Goal: Task Accomplishment & Management: Manage account settings

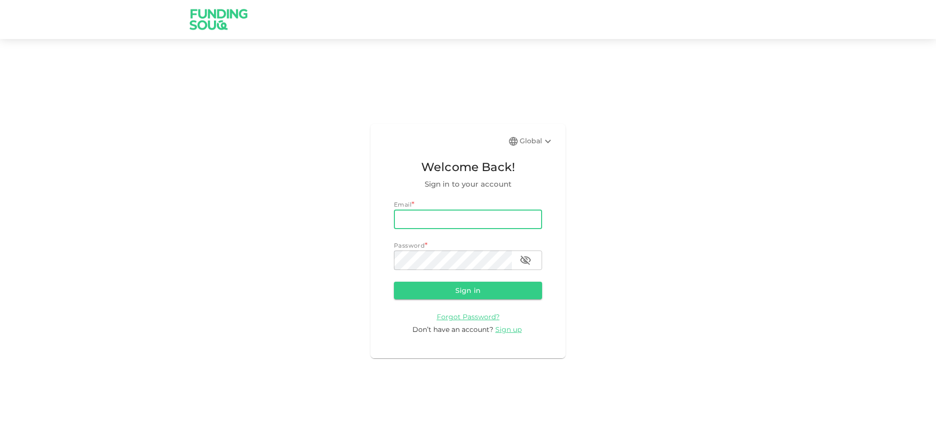
click at [431, 219] on input "email" at bounding box center [468, 220] width 148 height 20
click at [409, 214] on input "email" at bounding box center [468, 220] width 148 height 20
type input "[EMAIL_ADDRESS][DOMAIN_NAME]"
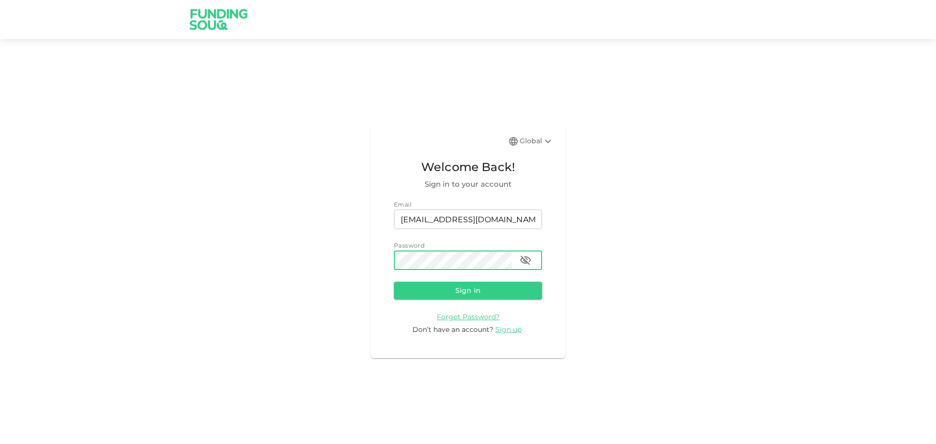
click at [525, 261] on icon "button" at bounding box center [526, 261] width 12 height 12
click at [491, 288] on button "Sign in" at bounding box center [468, 291] width 148 height 18
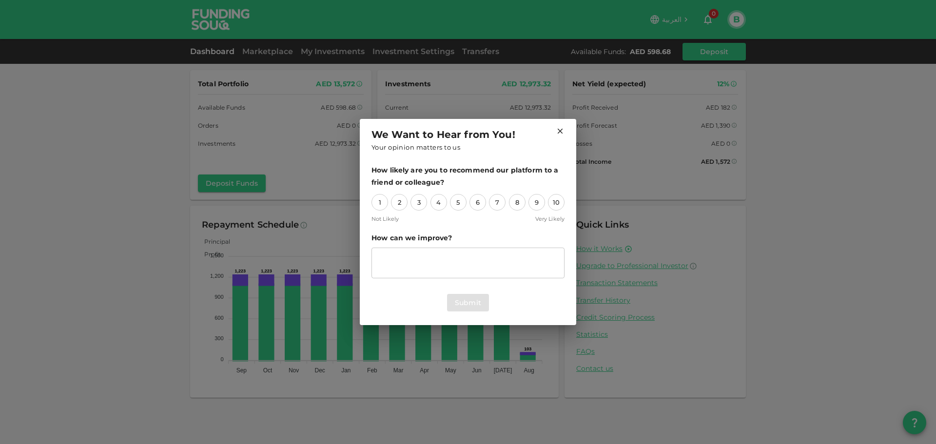
click at [559, 130] on icon at bounding box center [560, 131] width 5 height 5
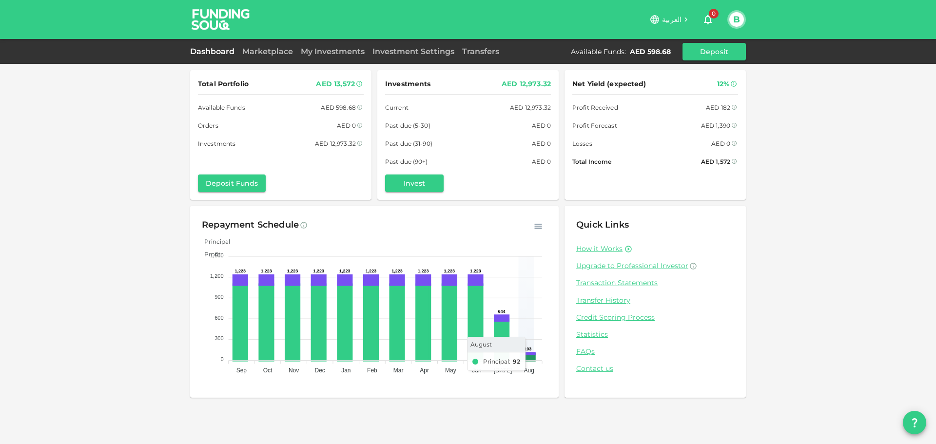
click at [529, 358] on icon at bounding box center [527, 357] width 13 height 6
click at [531, 354] on icon at bounding box center [527, 354] width 13 height 1
click at [257, 52] on link "Marketplace" at bounding box center [267, 51] width 59 height 9
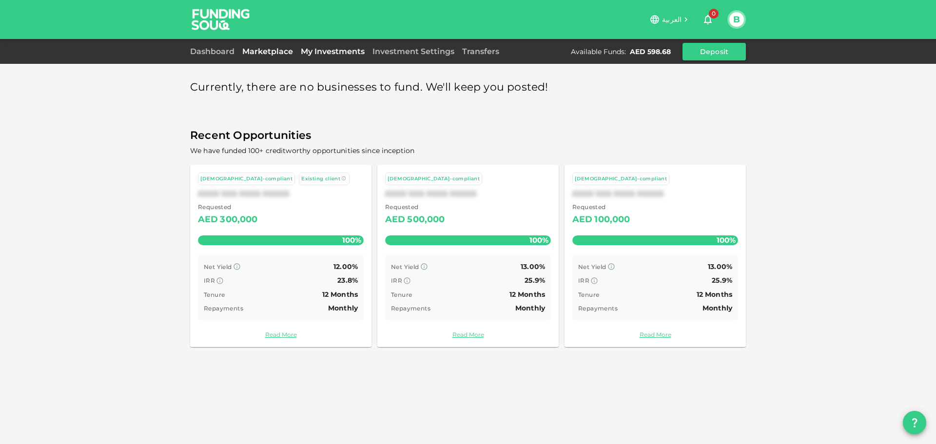
click at [317, 52] on link "My Investments" at bounding box center [333, 51] width 72 height 9
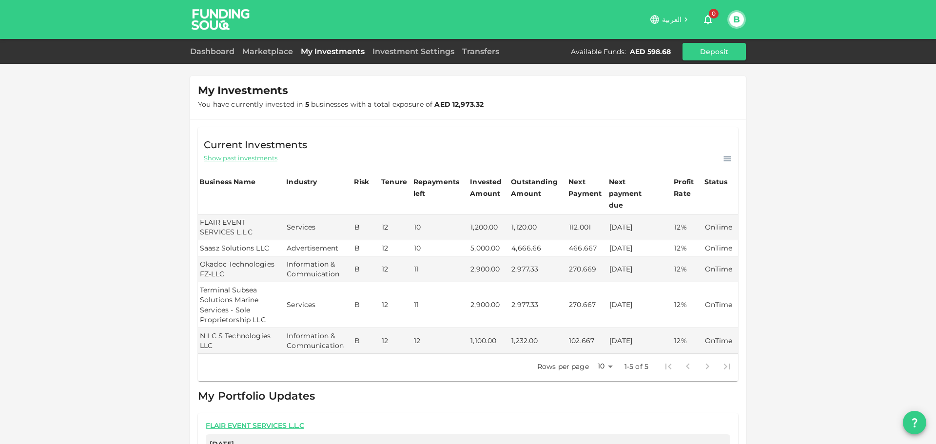
scroll to position [59, 0]
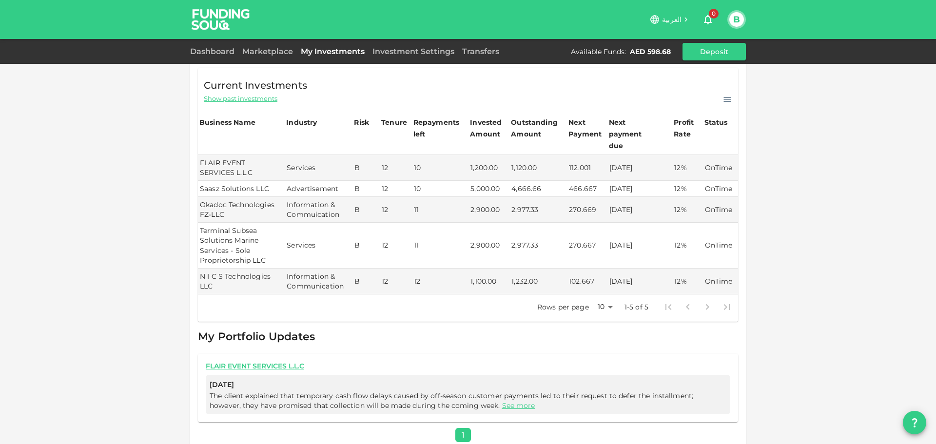
click at [502, 401] on link "See more" at bounding box center [518, 405] width 33 height 9
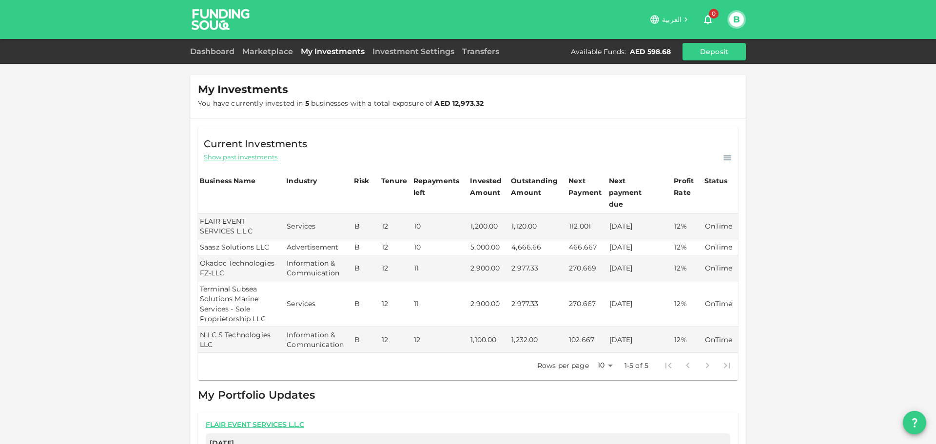
scroll to position [0, 0]
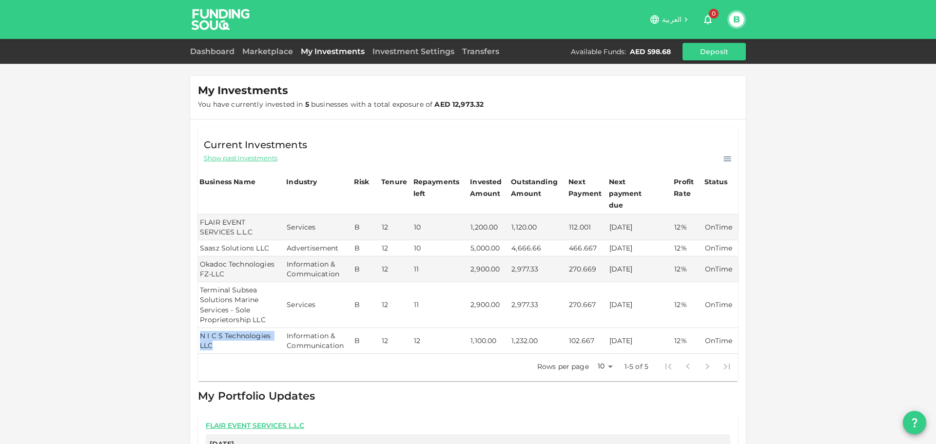
drag, startPoint x: 208, startPoint y: 336, endPoint x: 197, endPoint y: 317, distance: 21.5
click at [198, 328] on td "N I C S Technologies LLC" at bounding box center [241, 341] width 87 height 26
copy td "N I C S Technologies LLC"
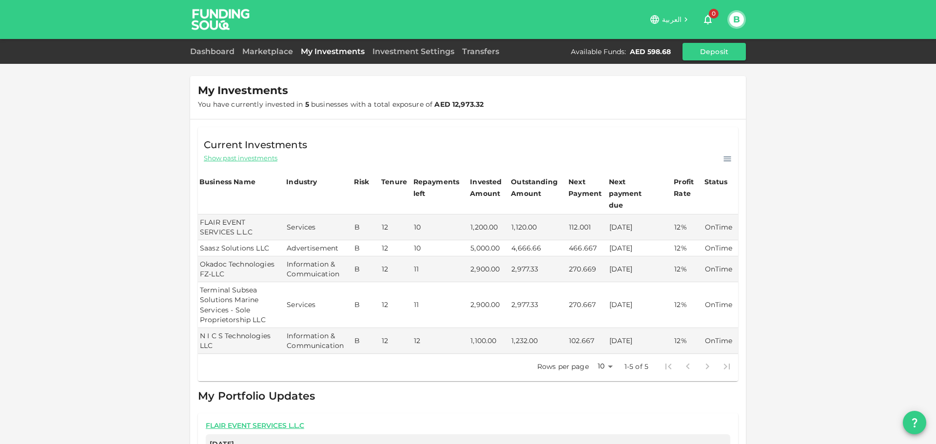
click at [207, 159] on span "Show past investments" at bounding box center [241, 158] width 74 height 9
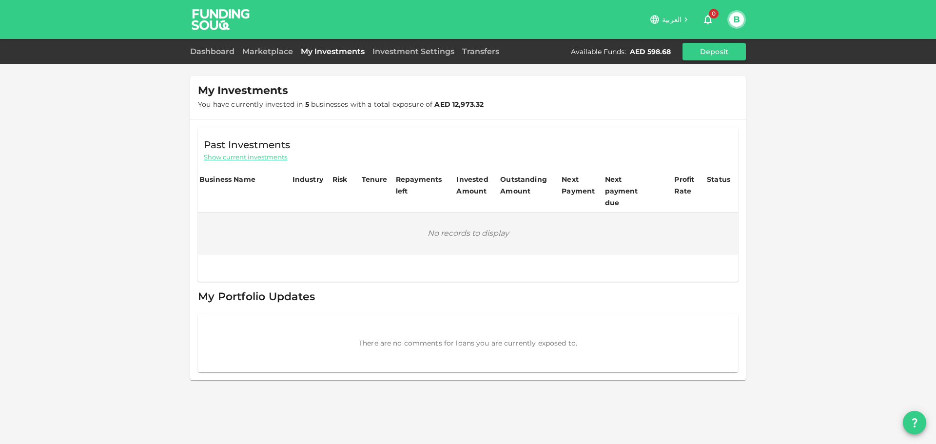
click at [341, 51] on link "My Investments" at bounding box center [333, 51] width 72 height 9
click at [322, 54] on link "My Investments" at bounding box center [333, 51] width 72 height 9
click at [246, 154] on span "Show current investments" at bounding box center [245, 157] width 83 height 9
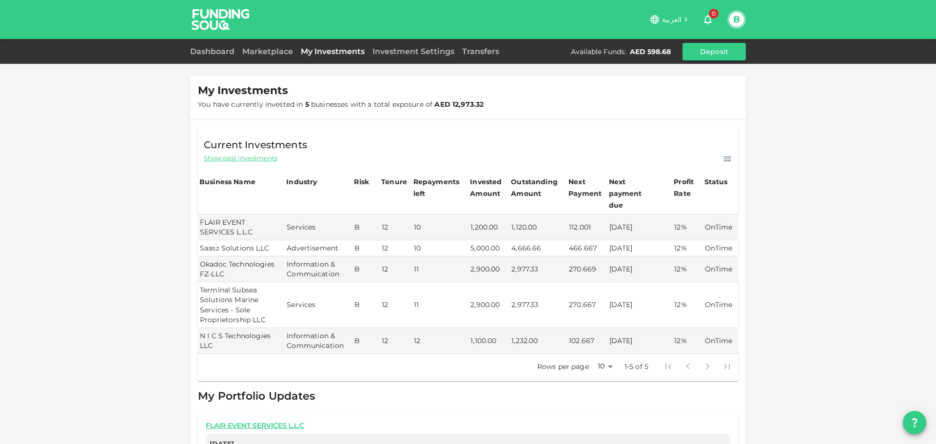
click at [727, 158] on icon at bounding box center [727, 159] width 7 height 5
click at [713, 170] on p "Download CSV" at bounding box center [701, 173] width 54 height 13
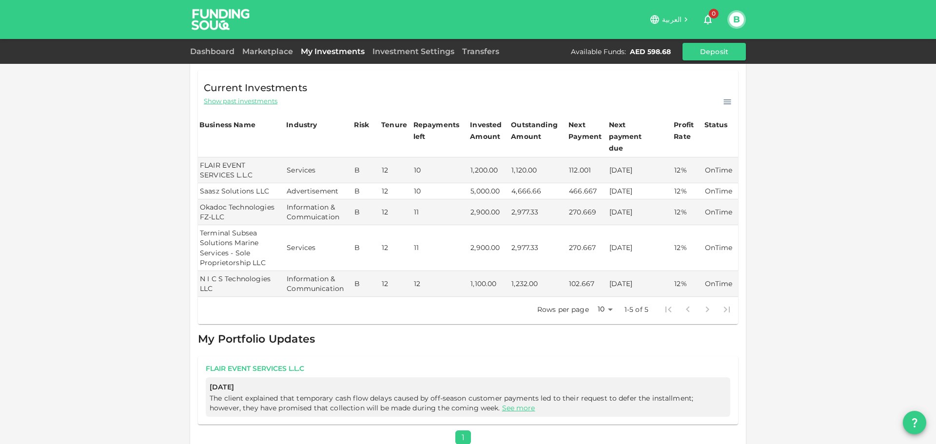
scroll to position [59, 0]
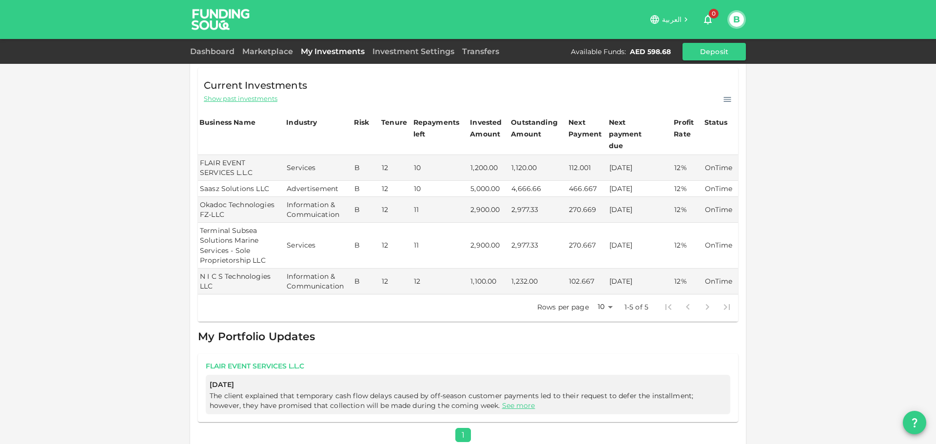
click at [285, 362] on link "FLAIR EVENT SERVICES L.L.C" at bounding box center [468, 366] width 525 height 9
click at [434, 53] on link "Investment Settings" at bounding box center [414, 51] width 90 height 9
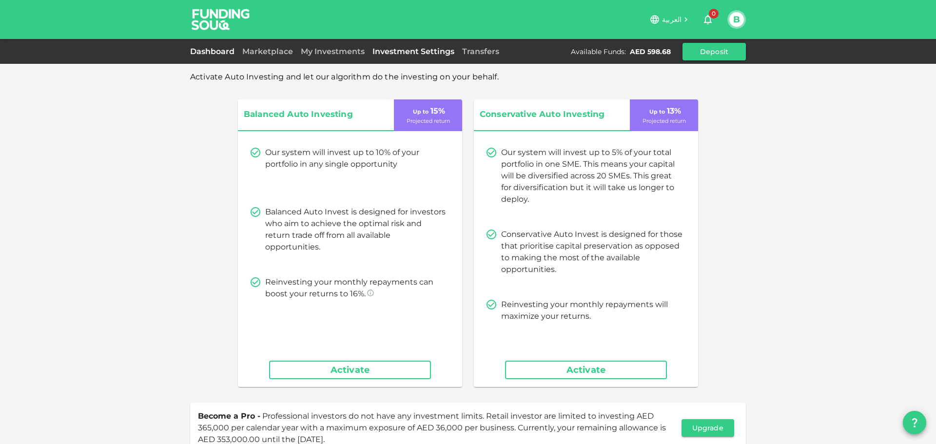
click at [204, 48] on link "Dashboard" at bounding box center [214, 51] width 48 height 9
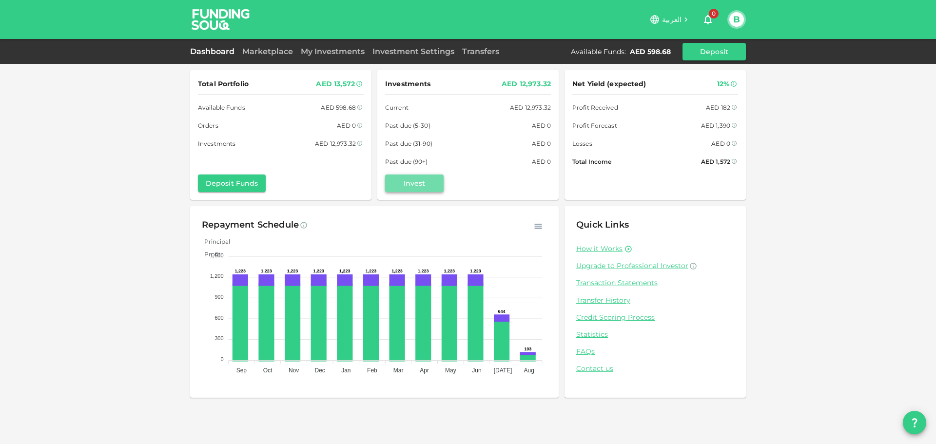
click at [411, 187] on button "Invest" at bounding box center [414, 184] width 59 height 18
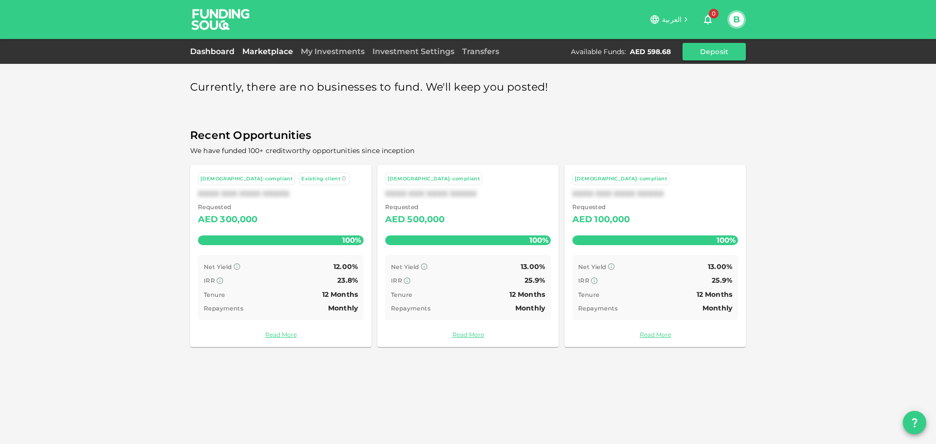
click at [218, 50] on link "Dashboard" at bounding box center [214, 51] width 48 height 9
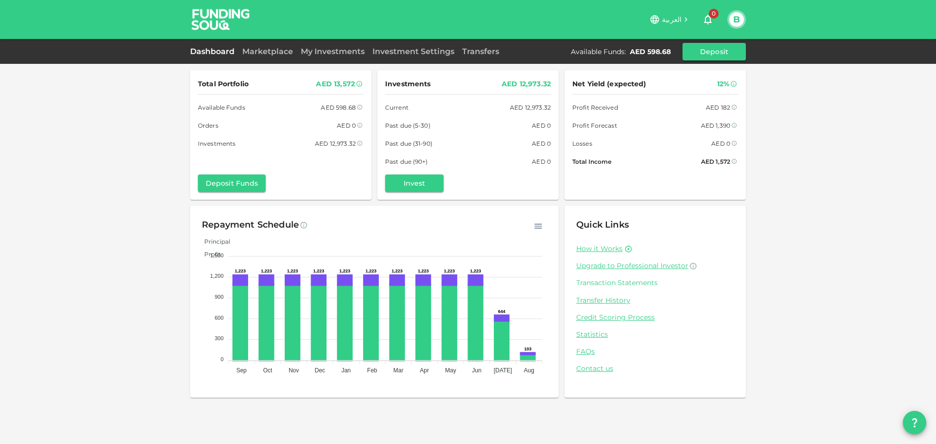
click at [624, 282] on link "Transaction Statements" at bounding box center [655, 282] width 158 height 9
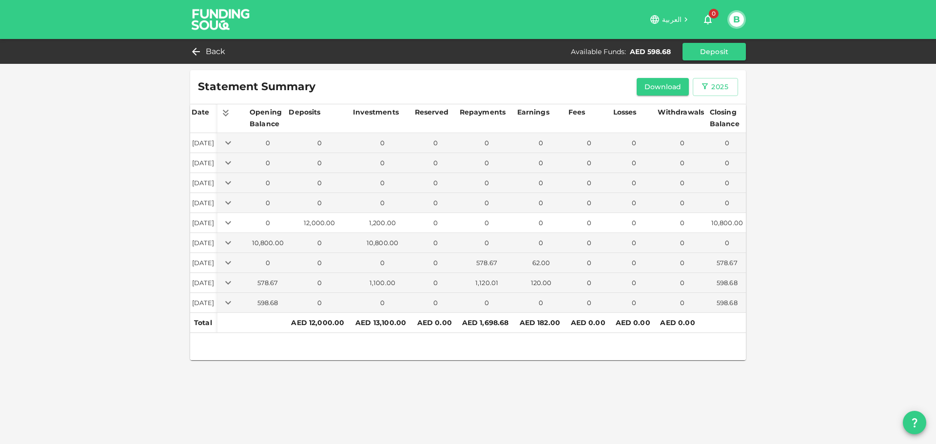
click at [234, 225] on icon "Expand" at bounding box center [228, 223] width 12 height 12
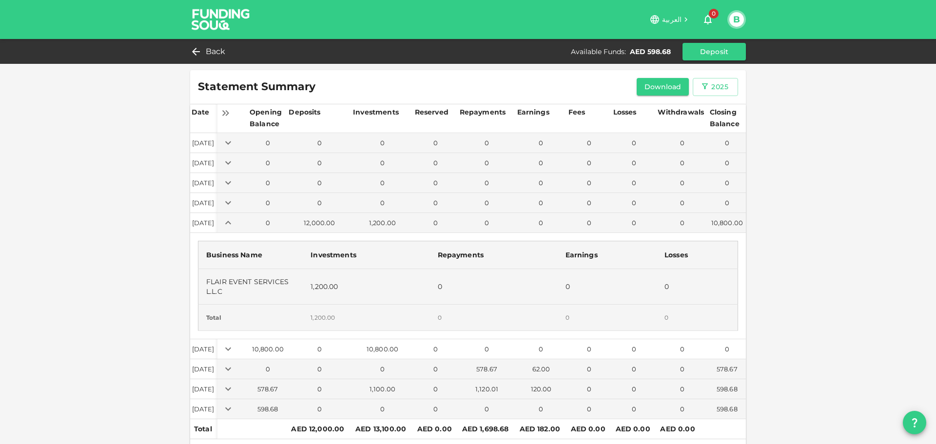
click at [234, 347] on icon "Expand" at bounding box center [228, 349] width 12 height 12
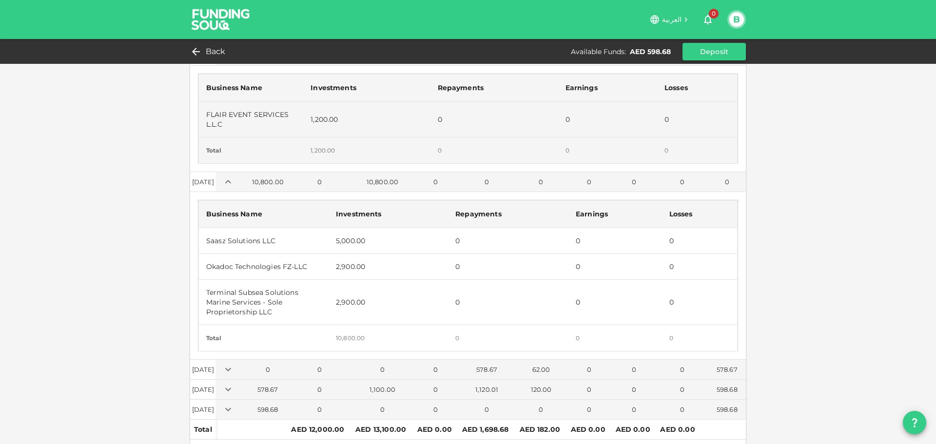
scroll to position [196, 0]
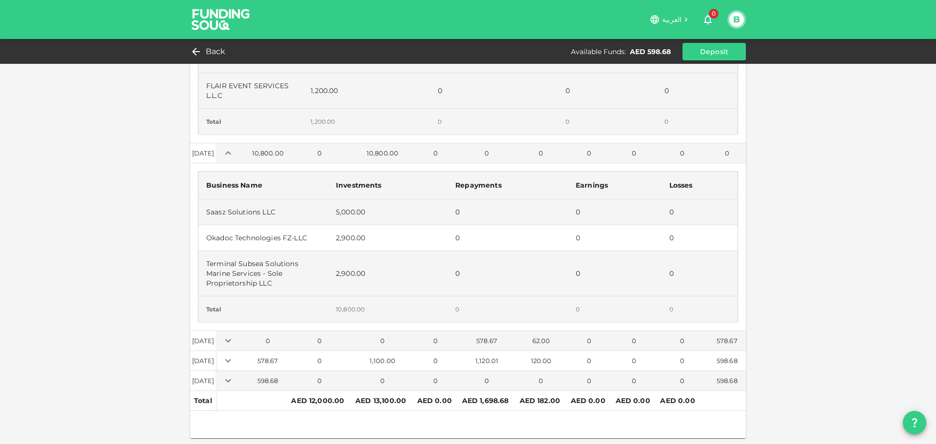
click at [218, 362] on td "[DATE]" at bounding box center [203, 361] width 27 height 20
click at [234, 364] on icon "Expand" at bounding box center [228, 361] width 12 height 12
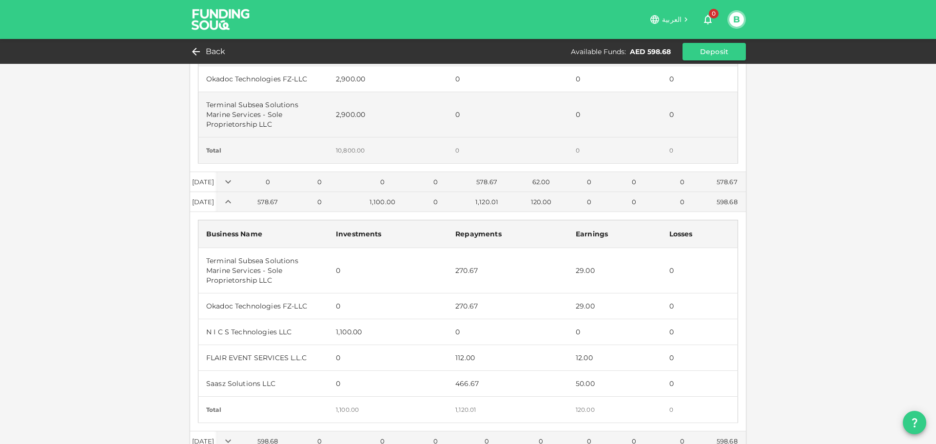
scroll to position [391, 0]
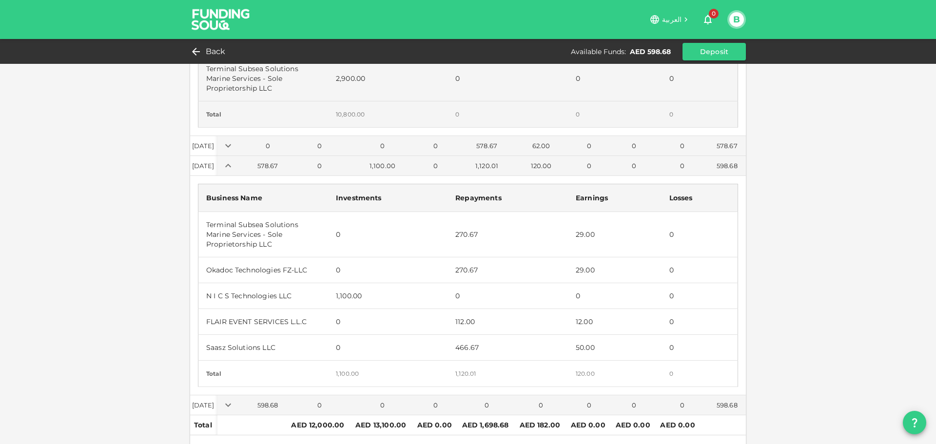
click at [249, 345] on td "Saasz Solutions LLC" at bounding box center [263, 348] width 130 height 26
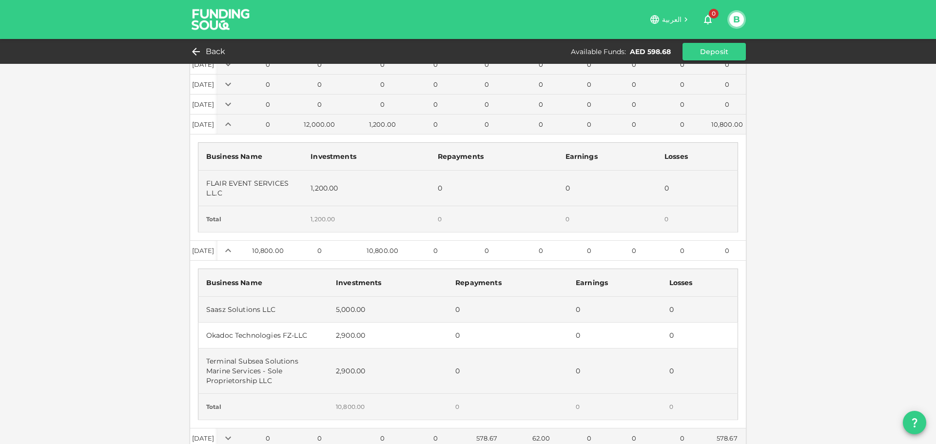
scroll to position [0, 0]
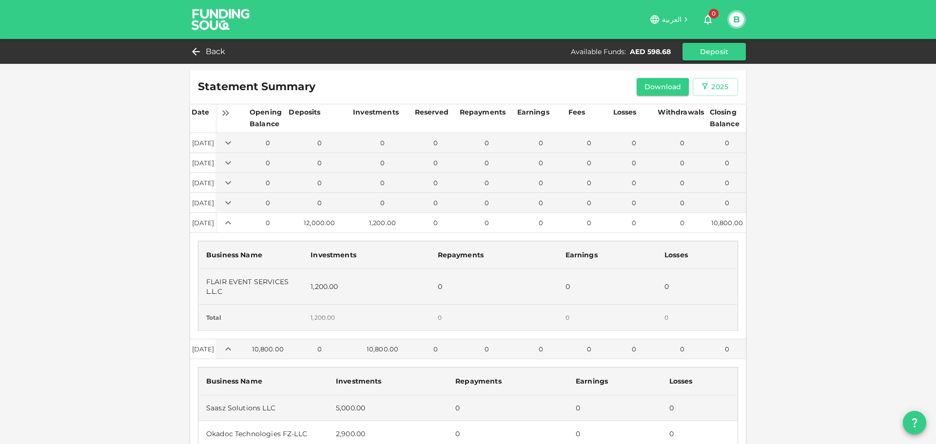
click at [234, 222] on icon "Expand" at bounding box center [228, 223] width 12 height 12
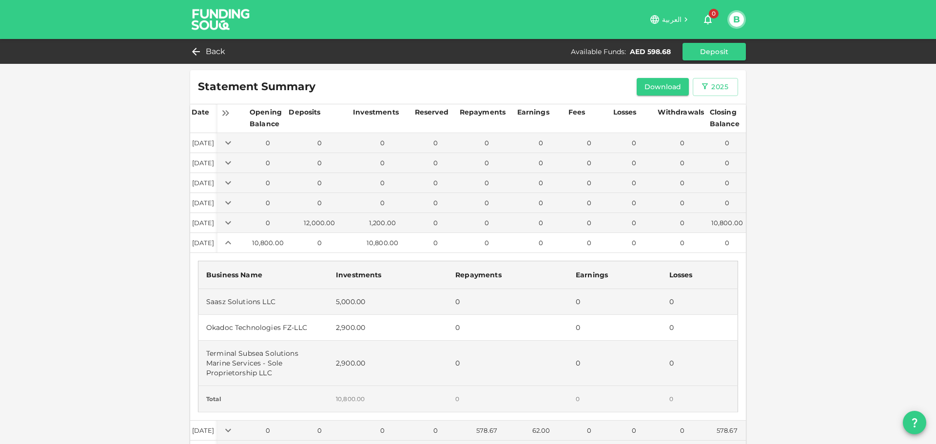
click at [234, 242] on icon "Expand" at bounding box center [228, 243] width 12 height 12
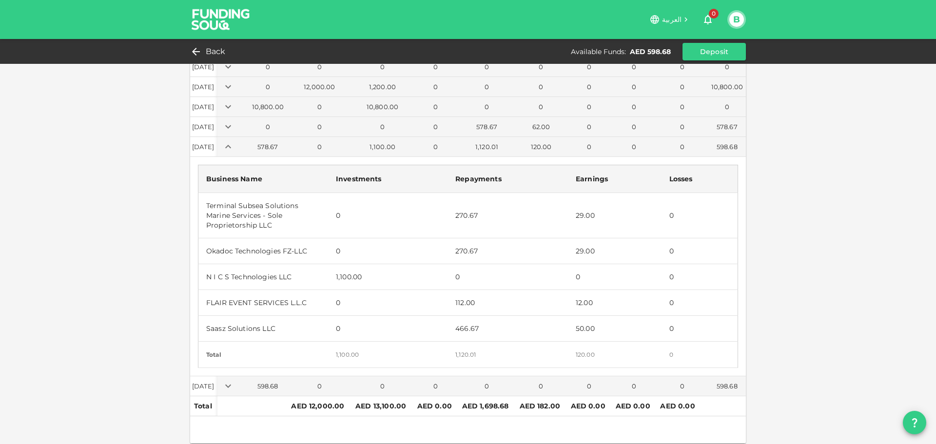
scroll to position [141, 0]
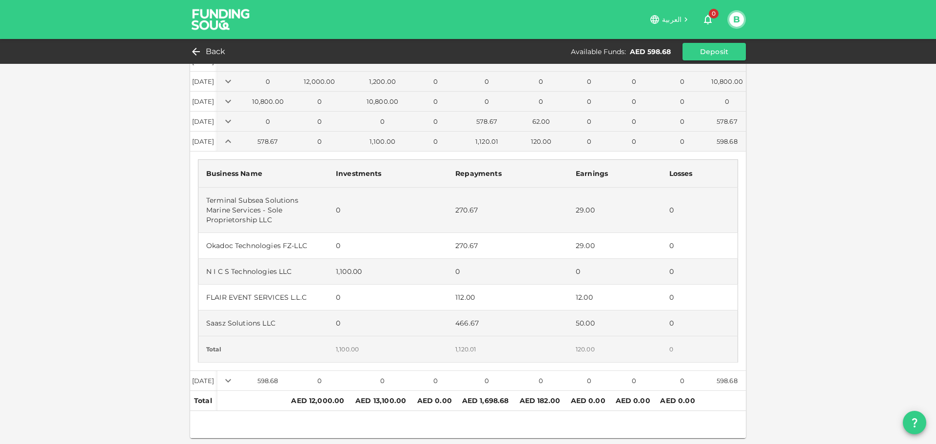
click at [231, 380] on icon "Expand" at bounding box center [228, 380] width 6 height 3
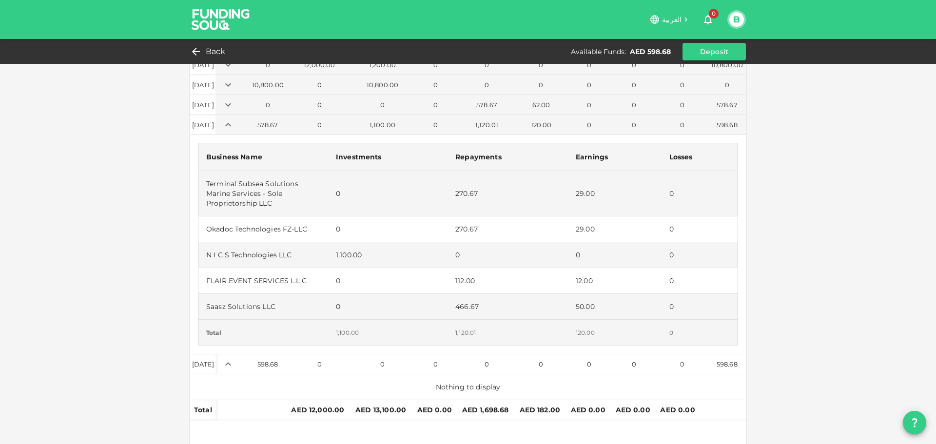
scroll to position [167, 0]
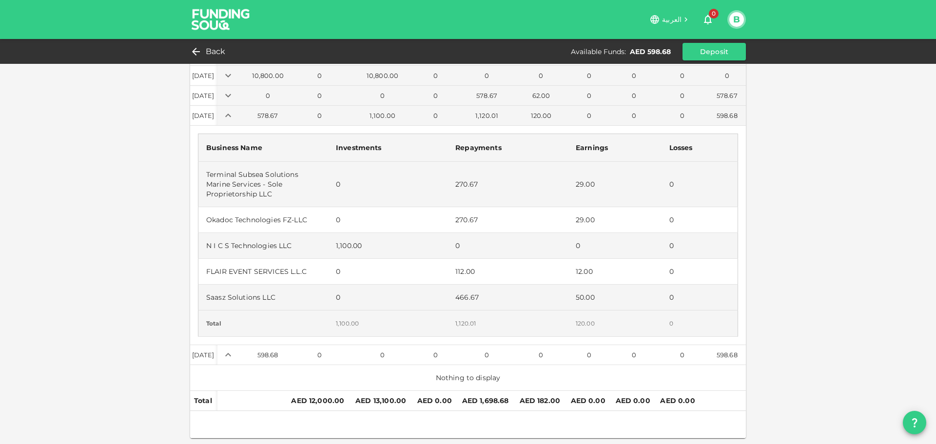
click at [234, 355] on icon "Expand" at bounding box center [228, 355] width 12 height 12
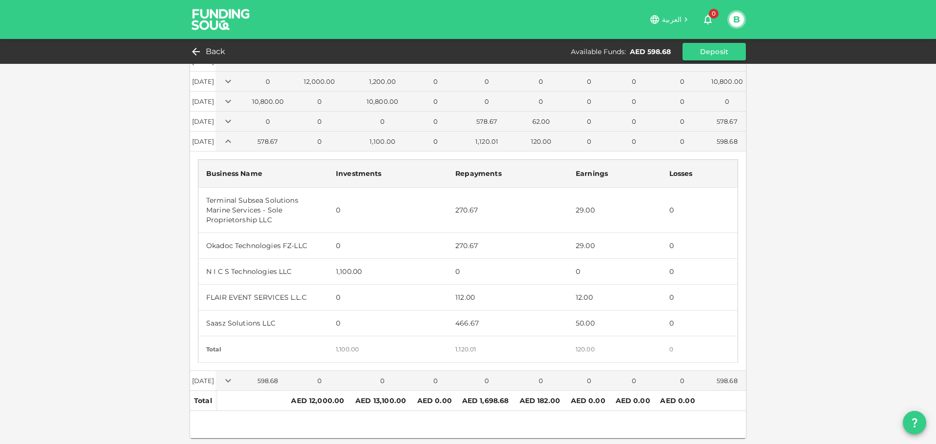
scroll to position [141, 0]
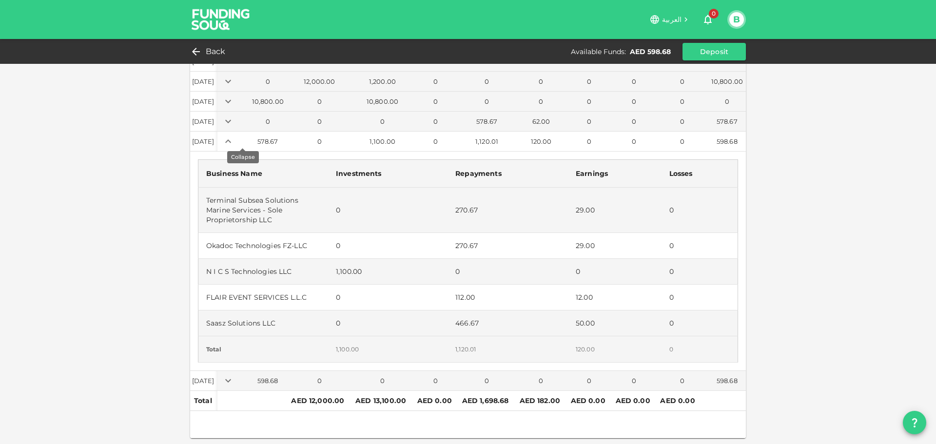
click at [234, 142] on icon "Expand" at bounding box center [228, 142] width 12 height 12
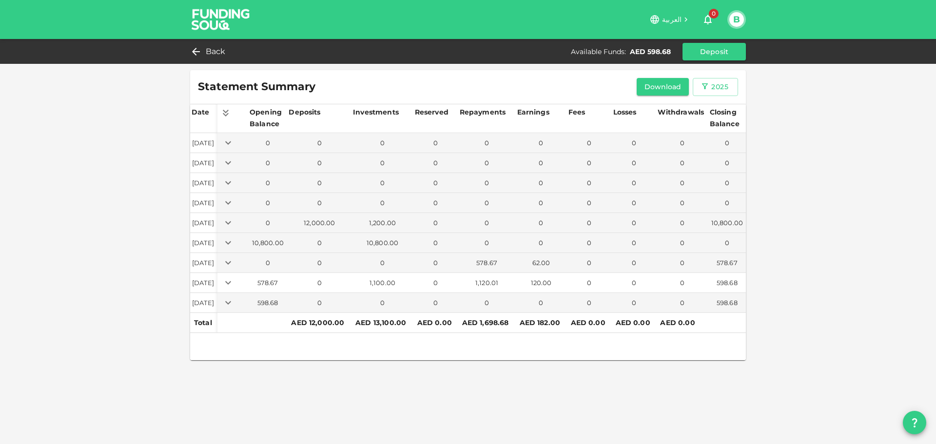
scroll to position [0, 0]
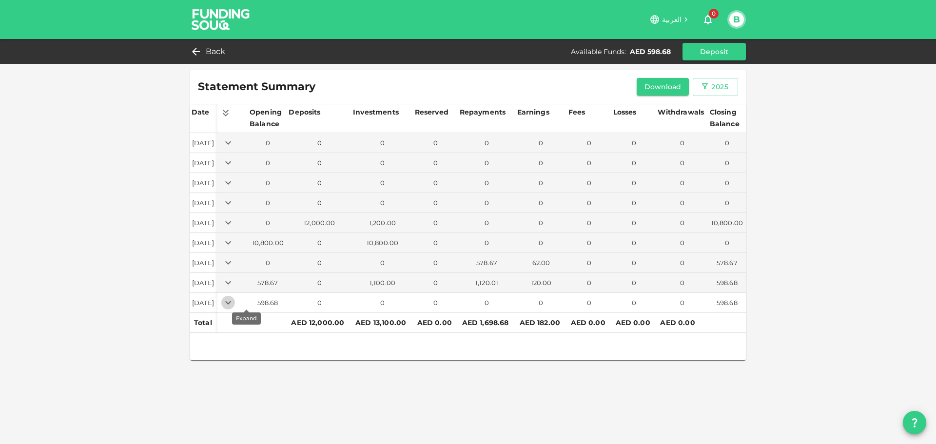
click at [234, 304] on icon "Expand" at bounding box center [228, 303] width 12 height 12
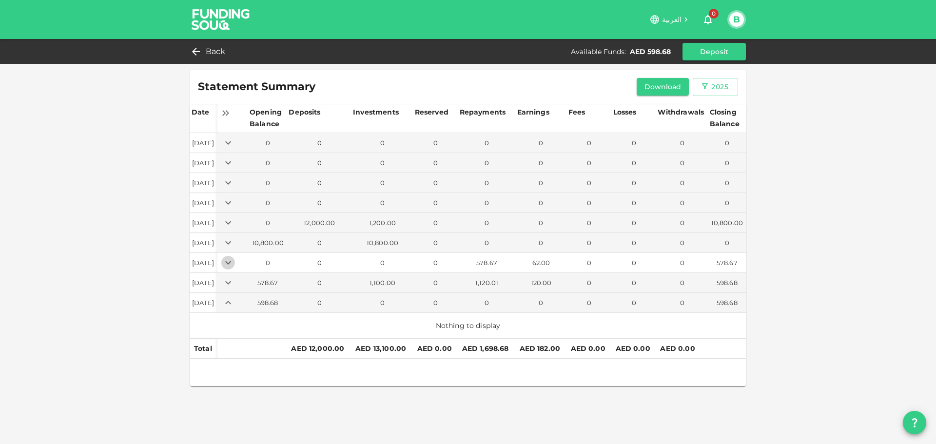
click at [234, 257] on icon "Expand" at bounding box center [228, 263] width 12 height 12
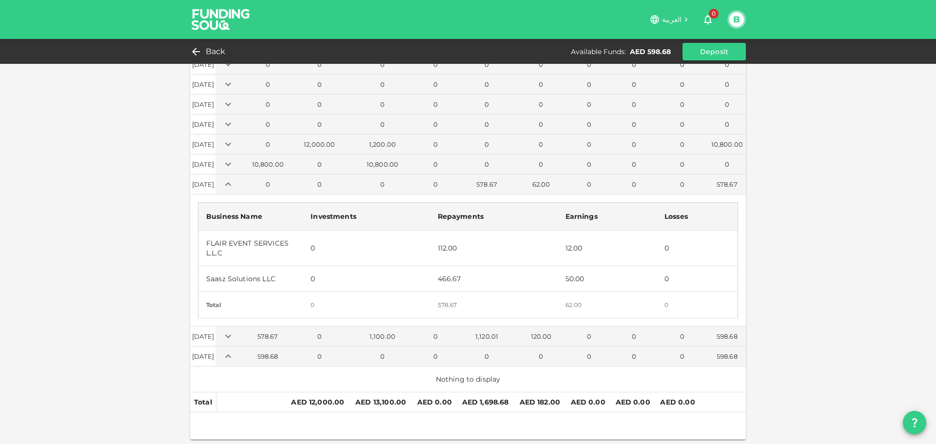
scroll to position [80, 0]
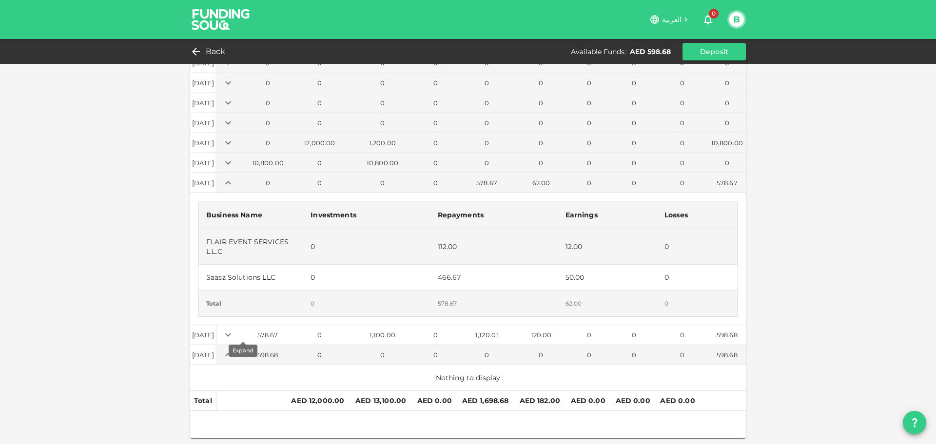
click at [231, 335] on icon "Expand" at bounding box center [228, 335] width 6 height 3
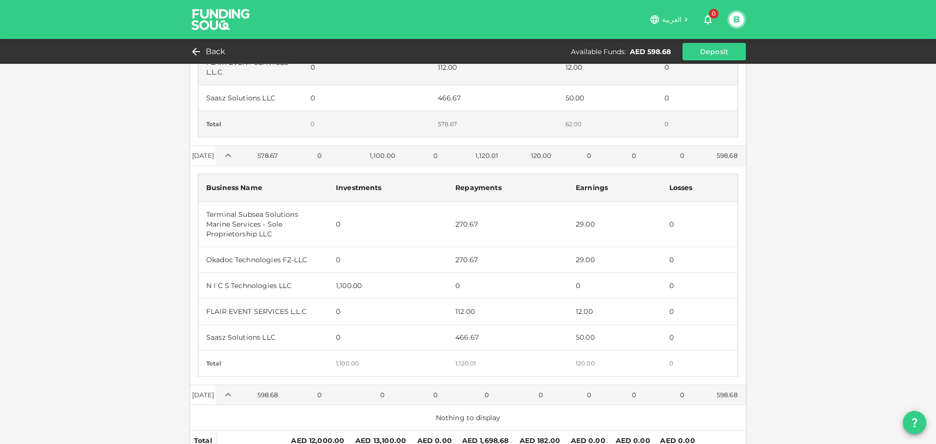
scroll to position [299, 0]
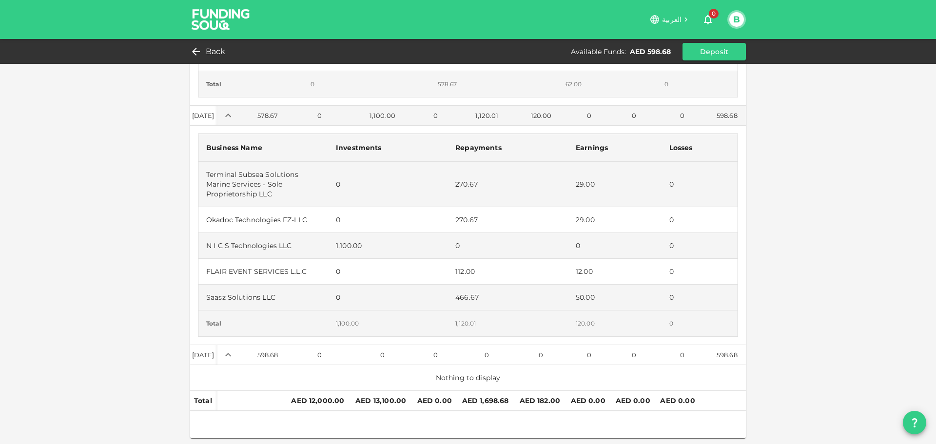
click at [234, 357] on icon "Expand" at bounding box center [228, 355] width 12 height 12
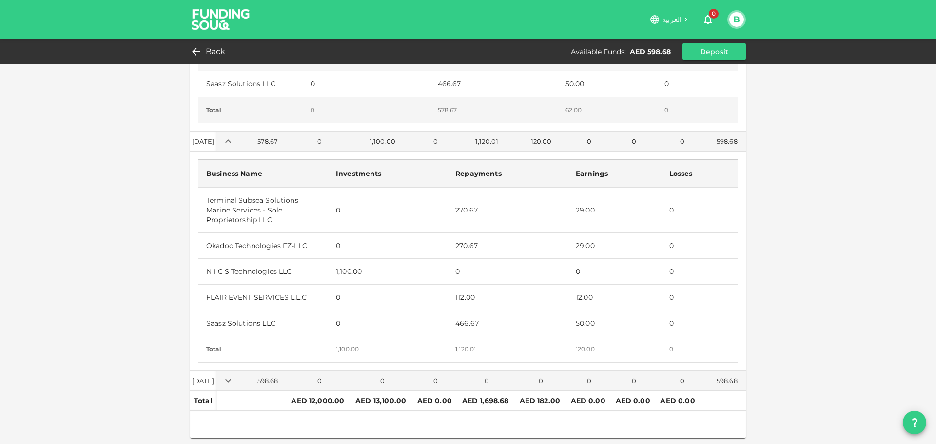
scroll to position [0, 0]
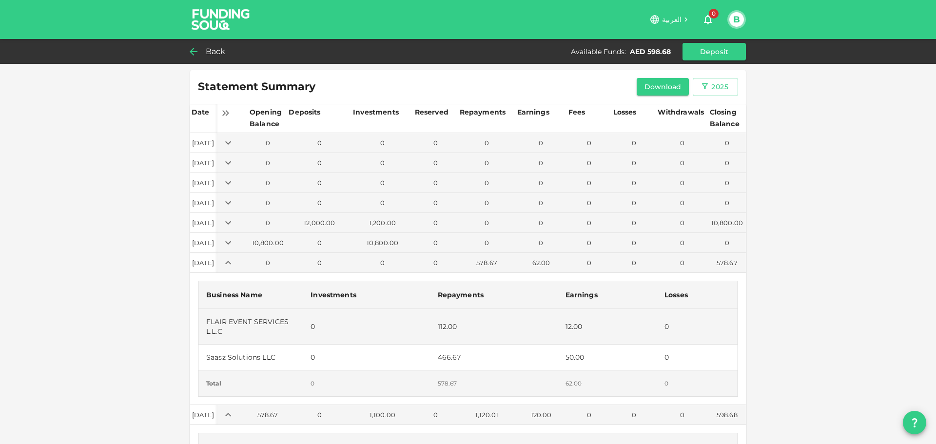
click at [206, 55] on span "Back" at bounding box center [216, 52] width 20 height 14
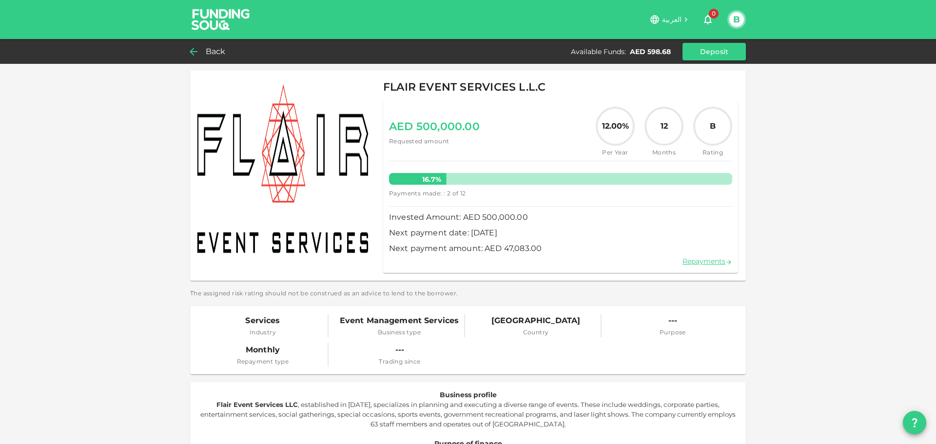
click at [194, 54] on icon at bounding box center [194, 52] width 8 height 8
